Goal: Information Seeking & Learning: Check status

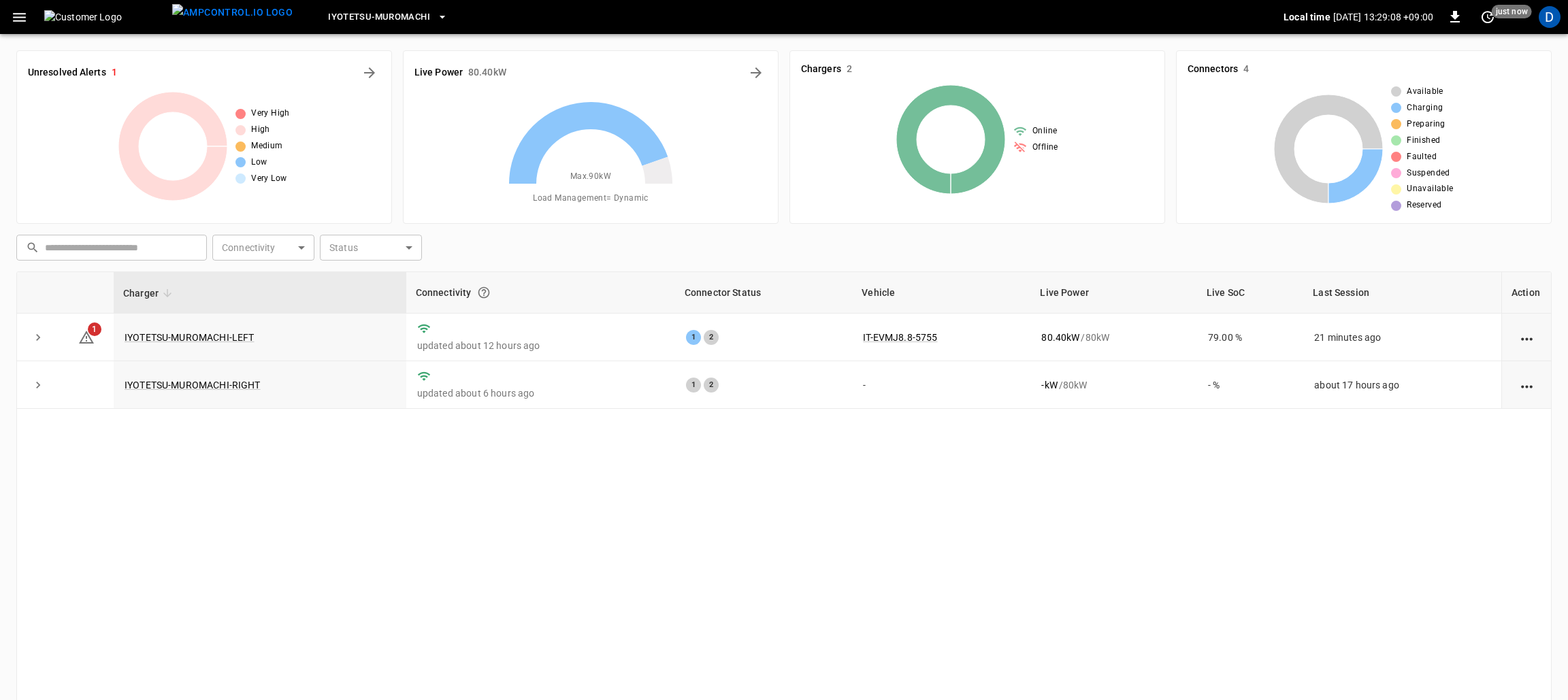
click at [9, 10] on button "button" at bounding box center [19, 17] width 28 height 25
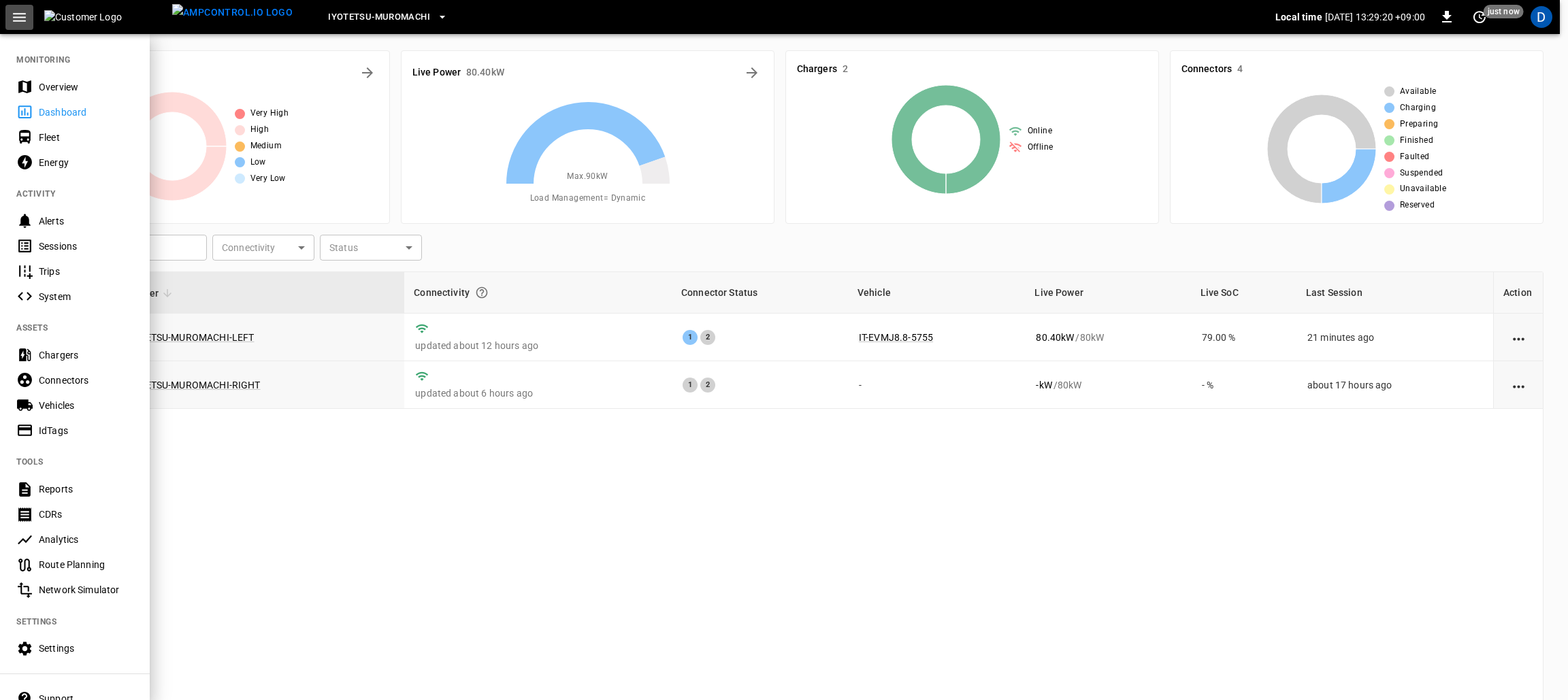
click at [9, 10] on button "button" at bounding box center [19, 17] width 28 height 25
click at [42, 85] on div "Overview" at bounding box center [86, 87] width 95 height 13
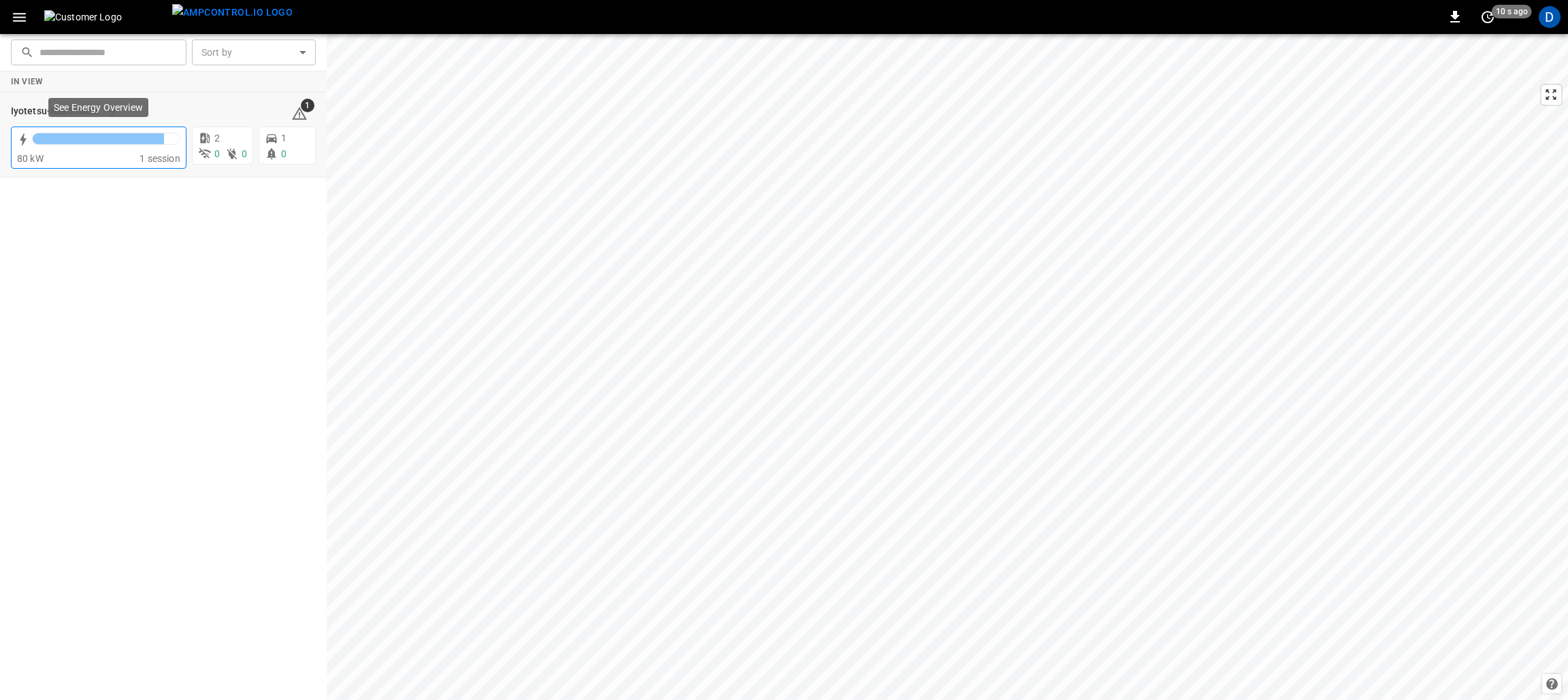
click at [123, 160] on div "80 kW" at bounding box center [78, 158] width 123 height 13
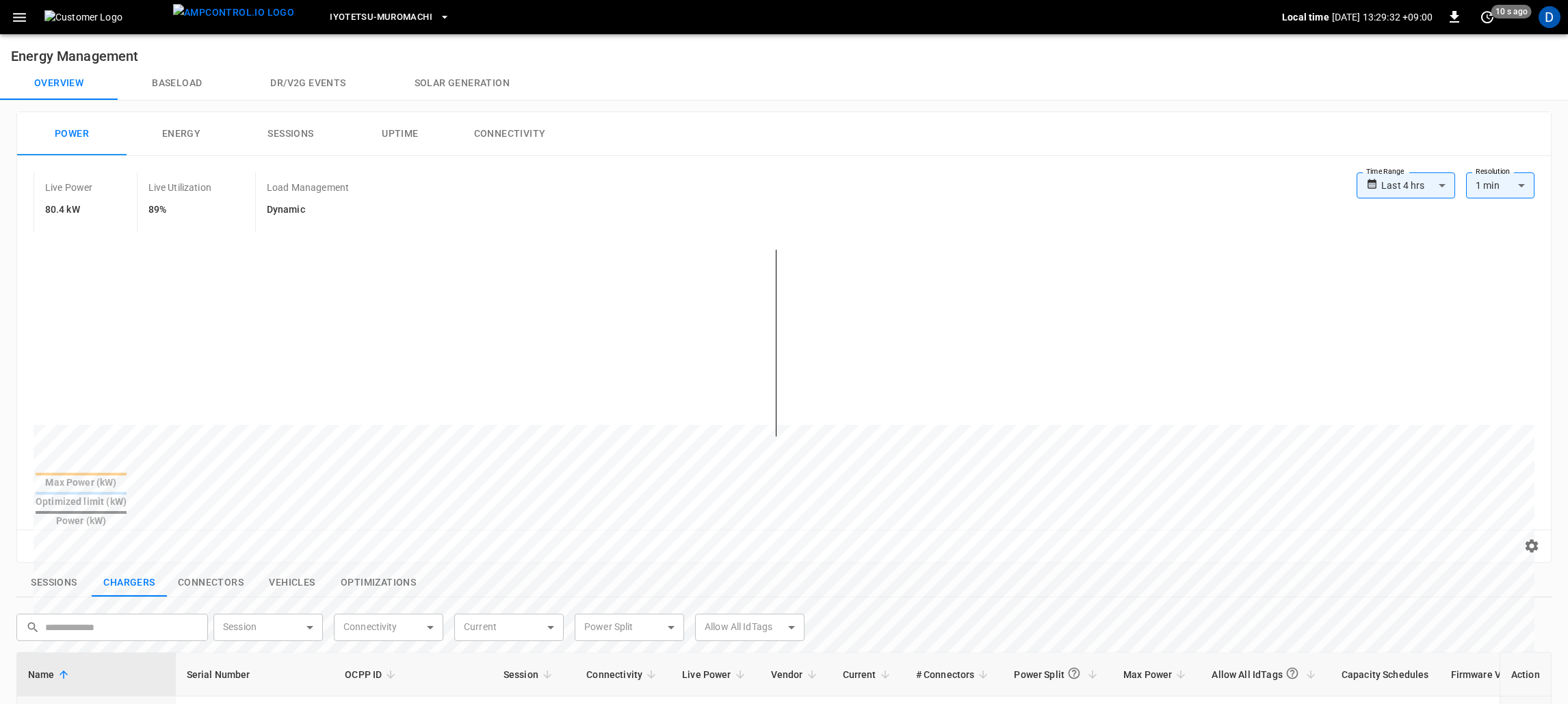
scroll to position [50, 0]
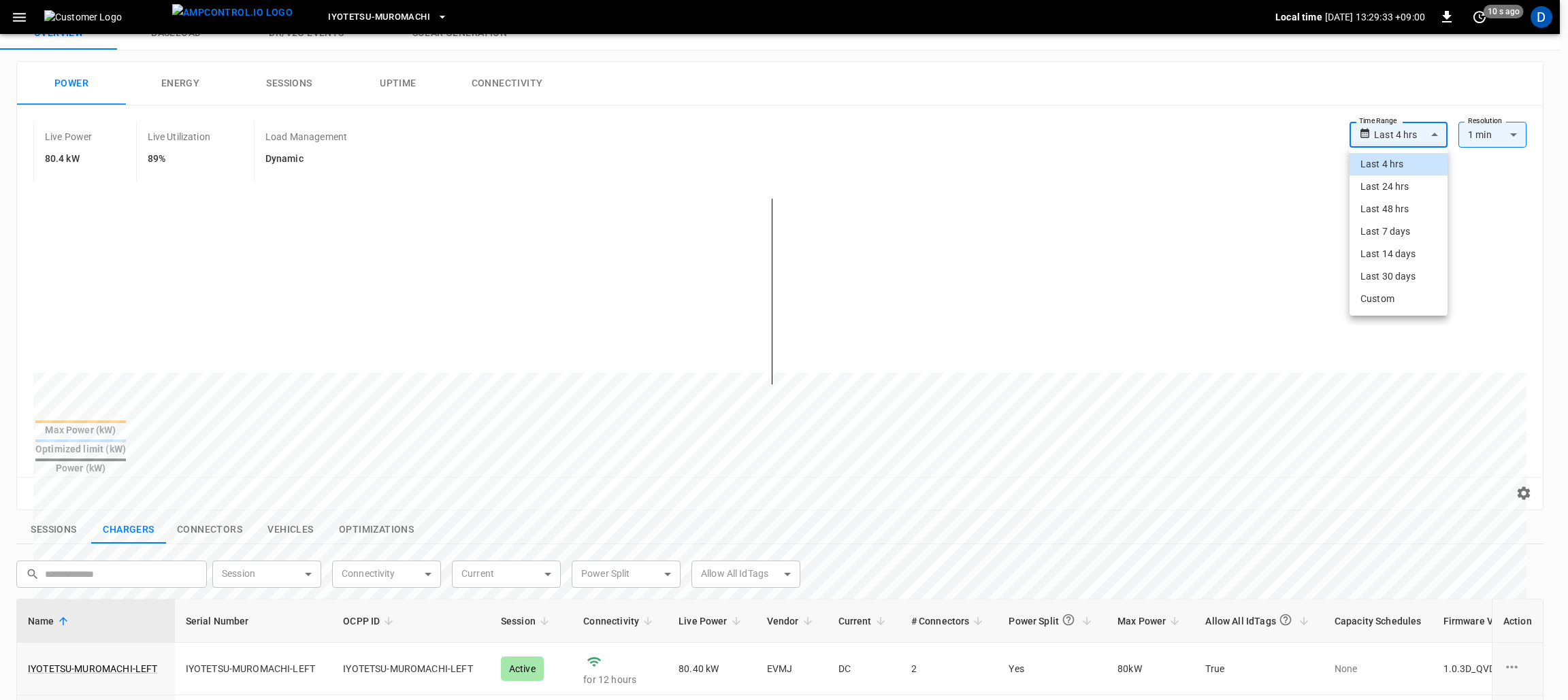
click at [1413, 125] on body "**********" at bounding box center [784, 544] width 1568 height 1187
click at [1382, 196] on li "Last 24 hrs" at bounding box center [1398, 186] width 98 height 22
type input "**********"
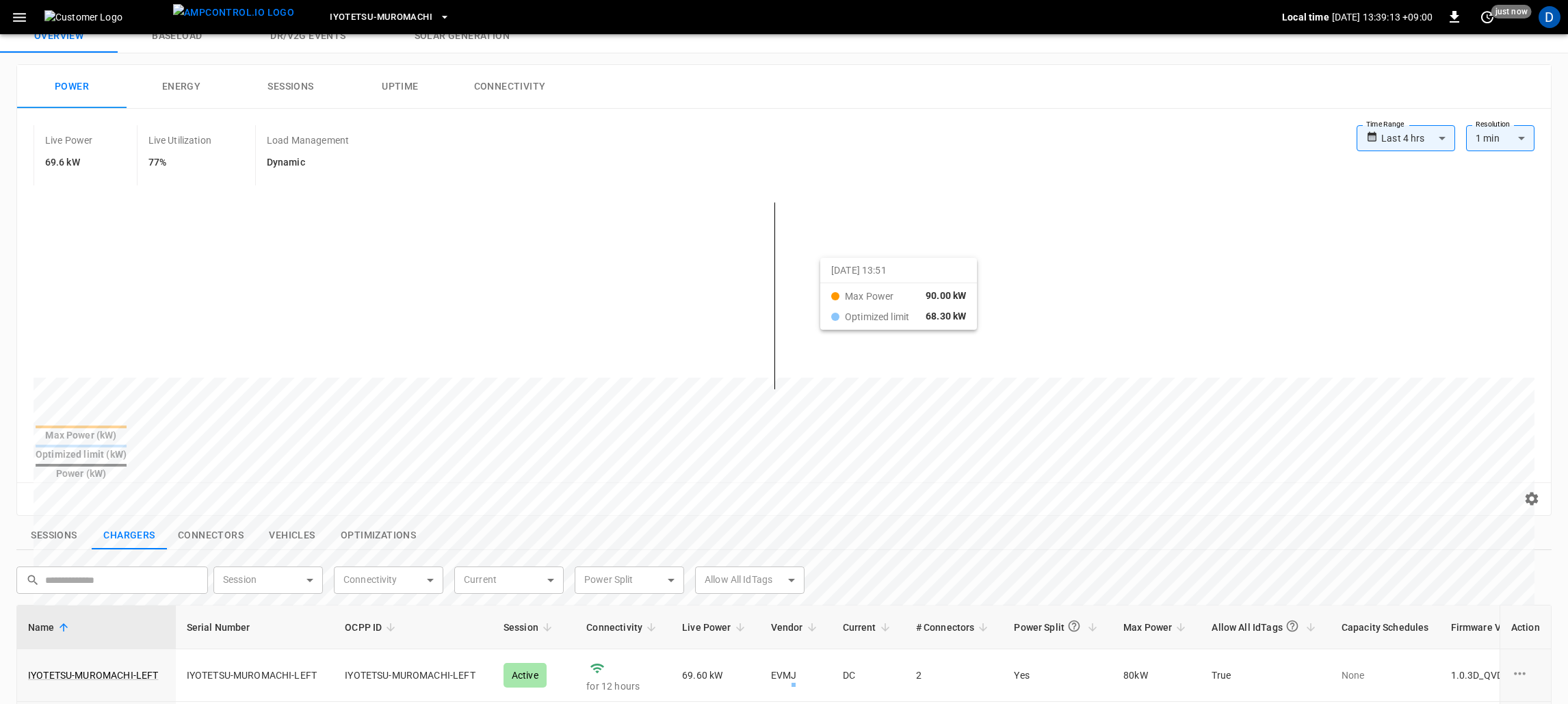
scroll to position [115, 0]
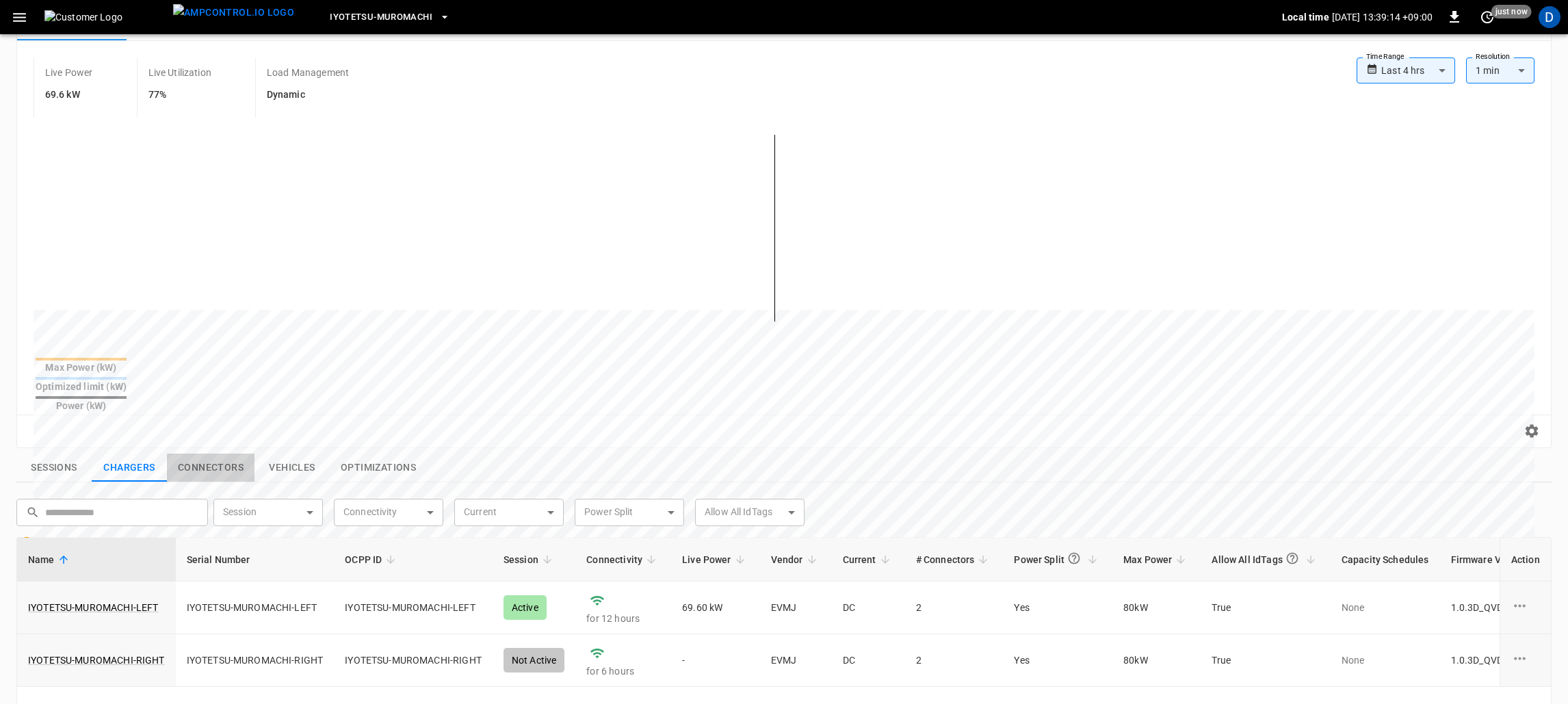
click at [217, 453] on button "Connectors" at bounding box center [210, 468] width 87 height 29
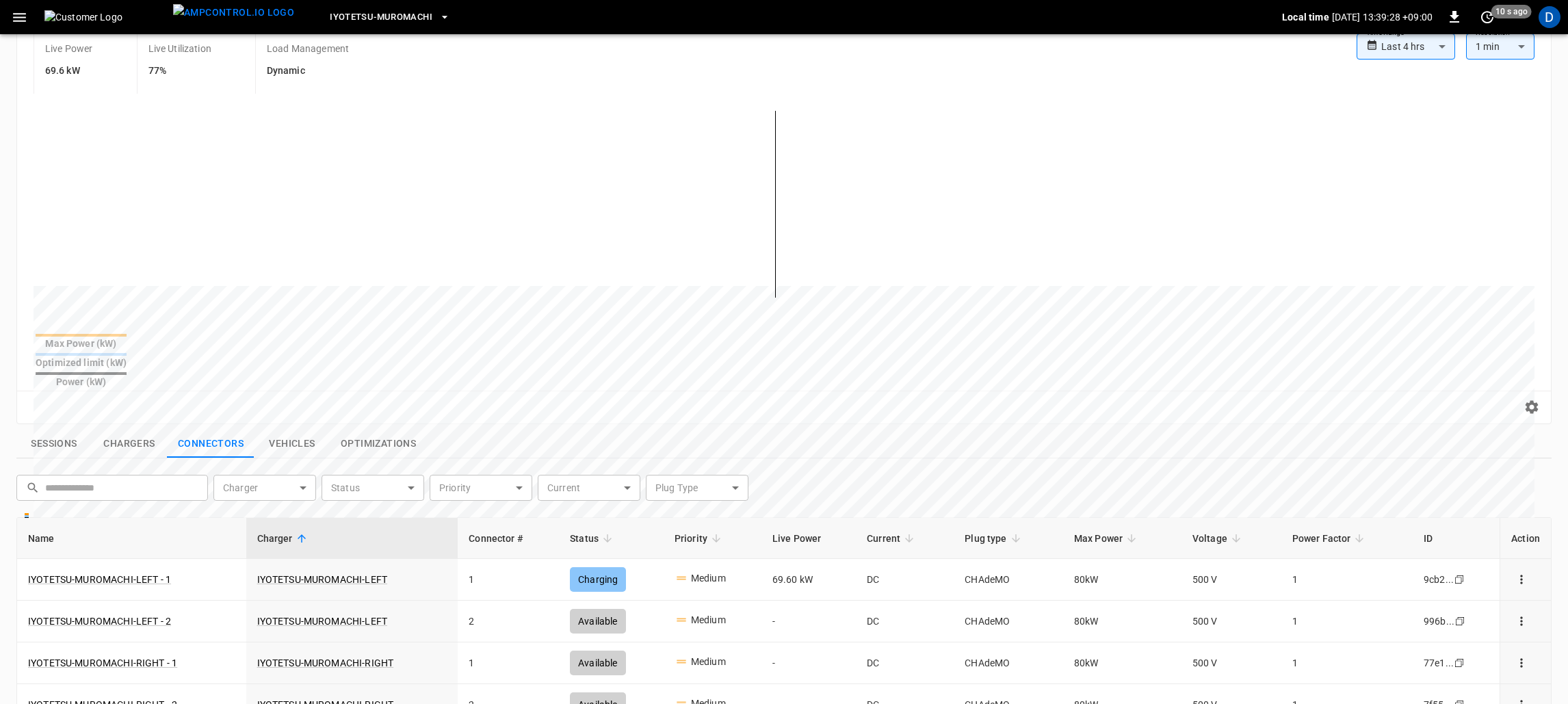
scroll to position [73, 0]
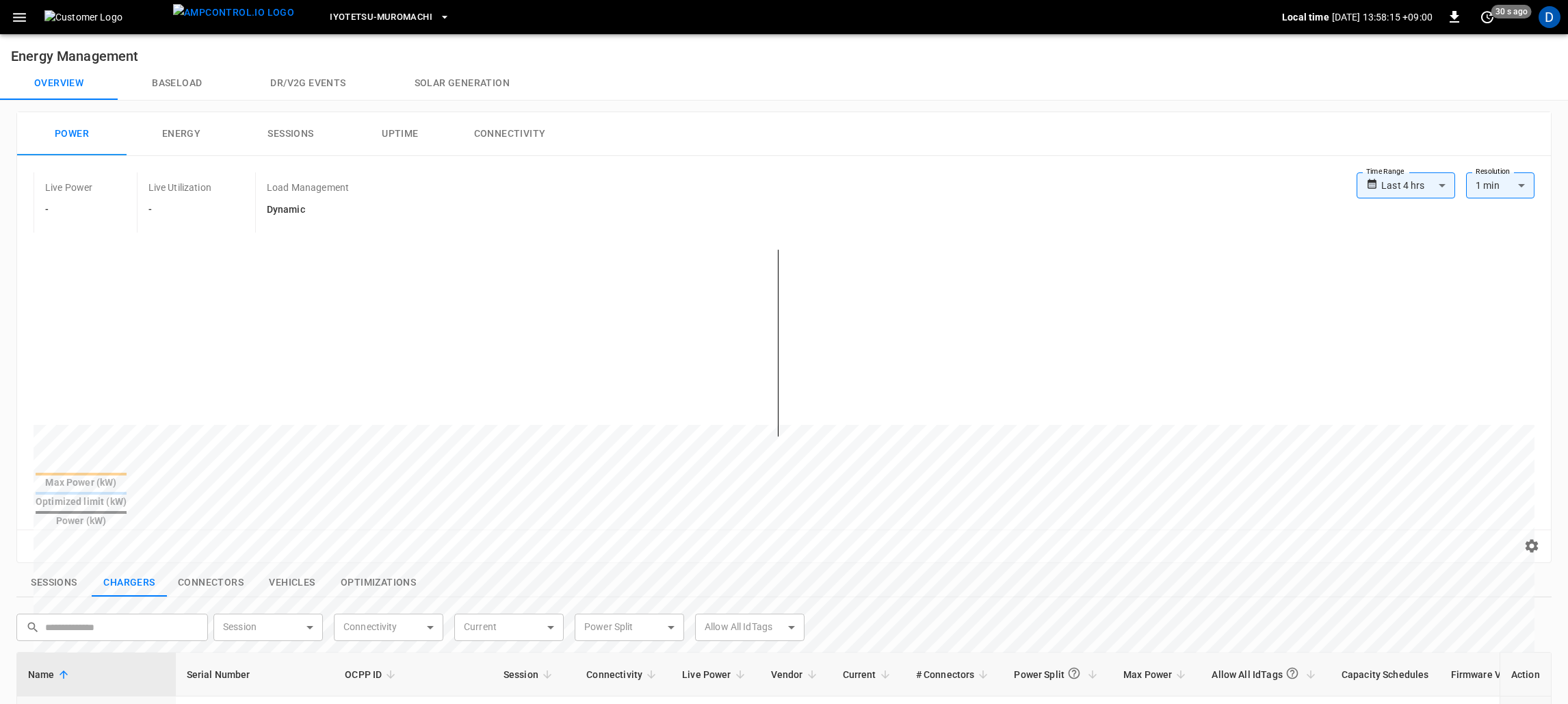
click at [17, 15] on icon "button" at bounding box center [19, 17] width 17 height 17
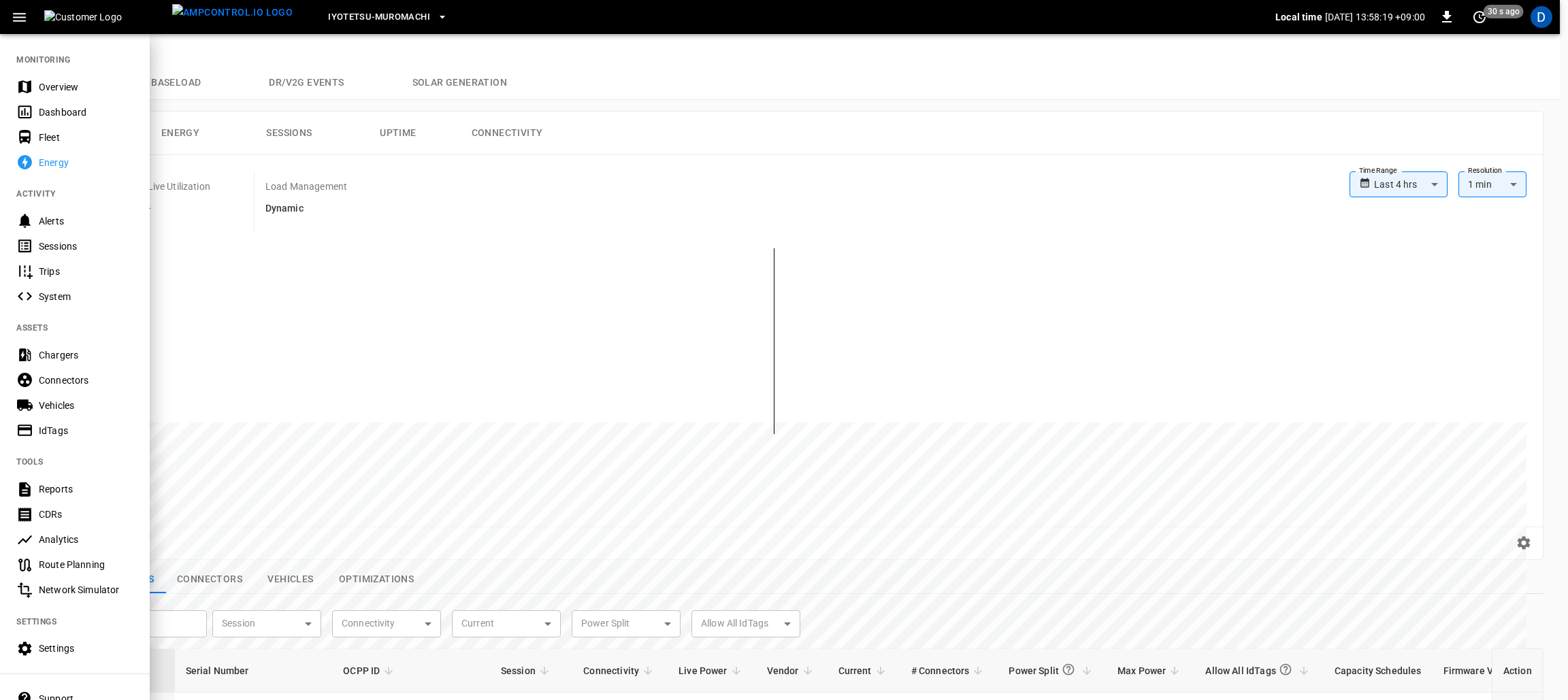
click at [17, 15] on icon "button" at bounding box center [19, 17] width 17 height 17
